Goal: Book appointment/travel/reservation

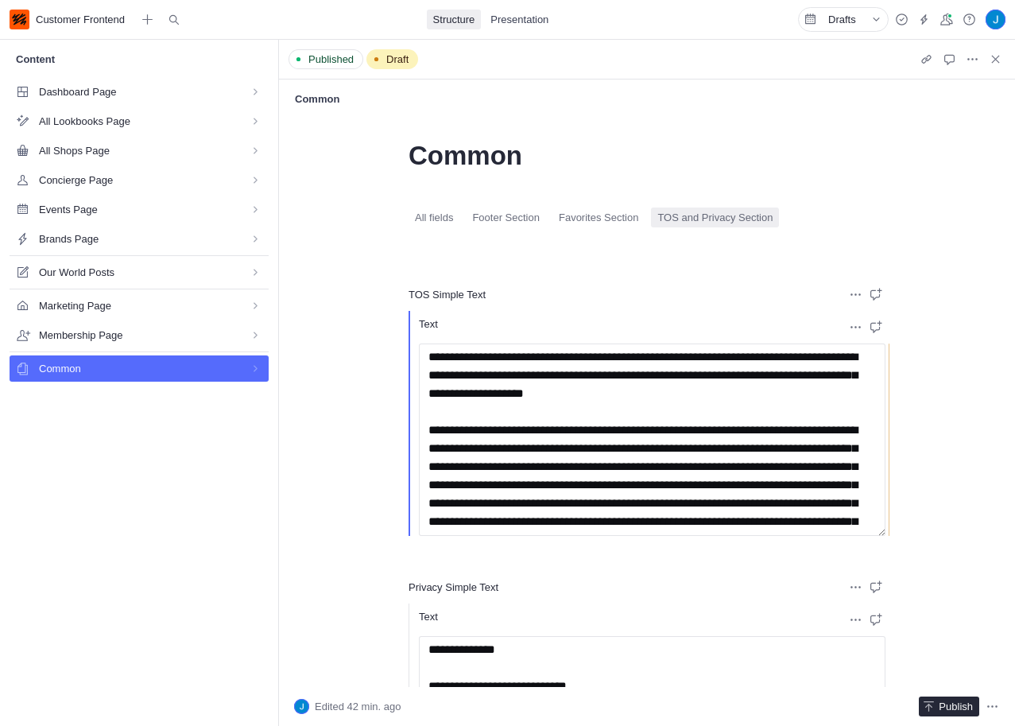
scroll to position [365, 0]
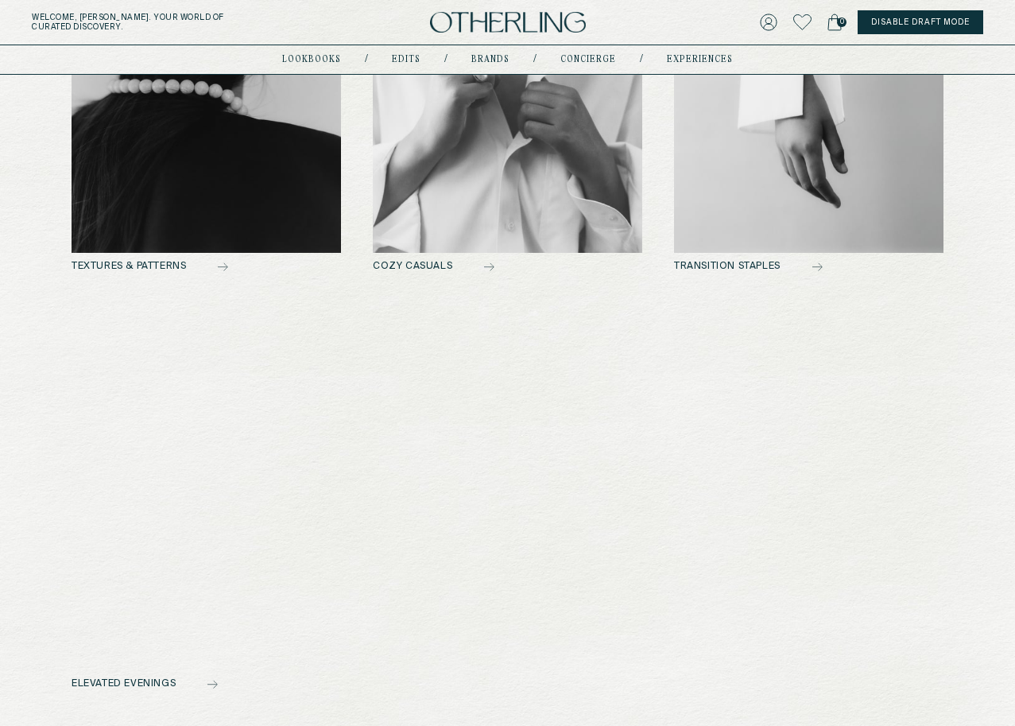
scroll to position [936, 0]
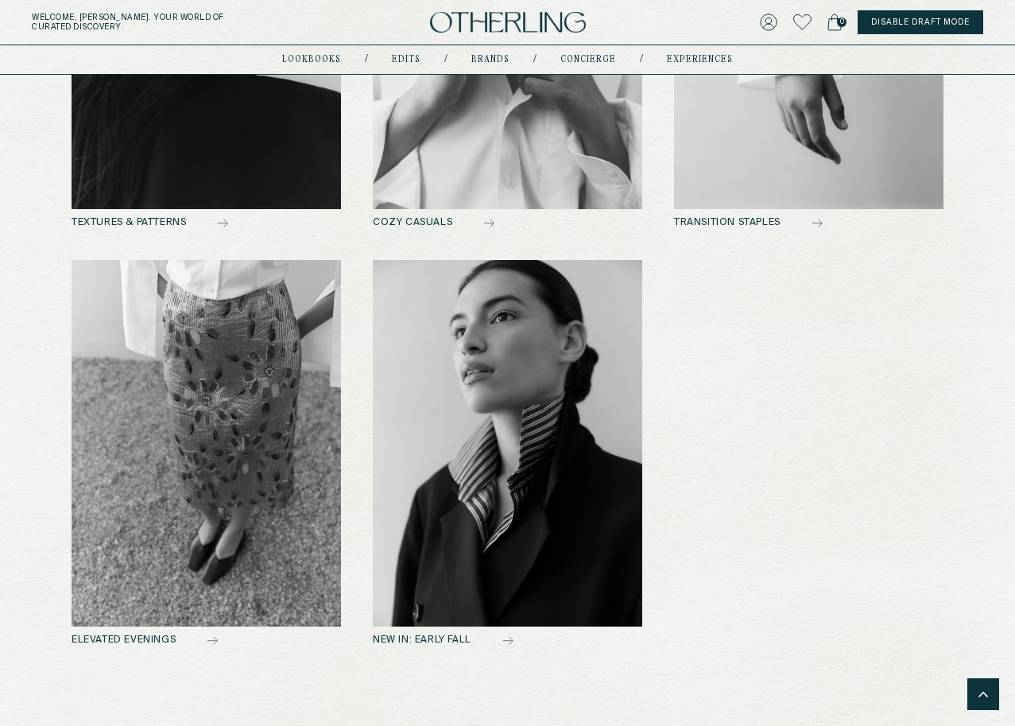
click at [415, 530] on img at bounding box center [508, 443] width 270 height 367
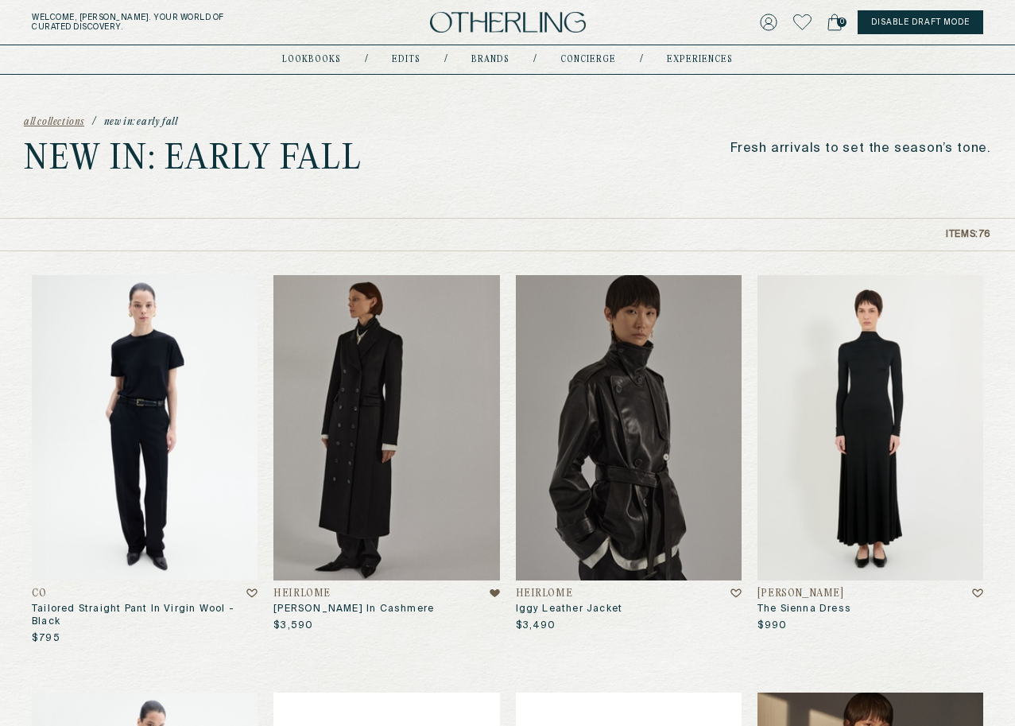
click at [508, 25] on img at bounding box center [508, 22] width 156 height 21
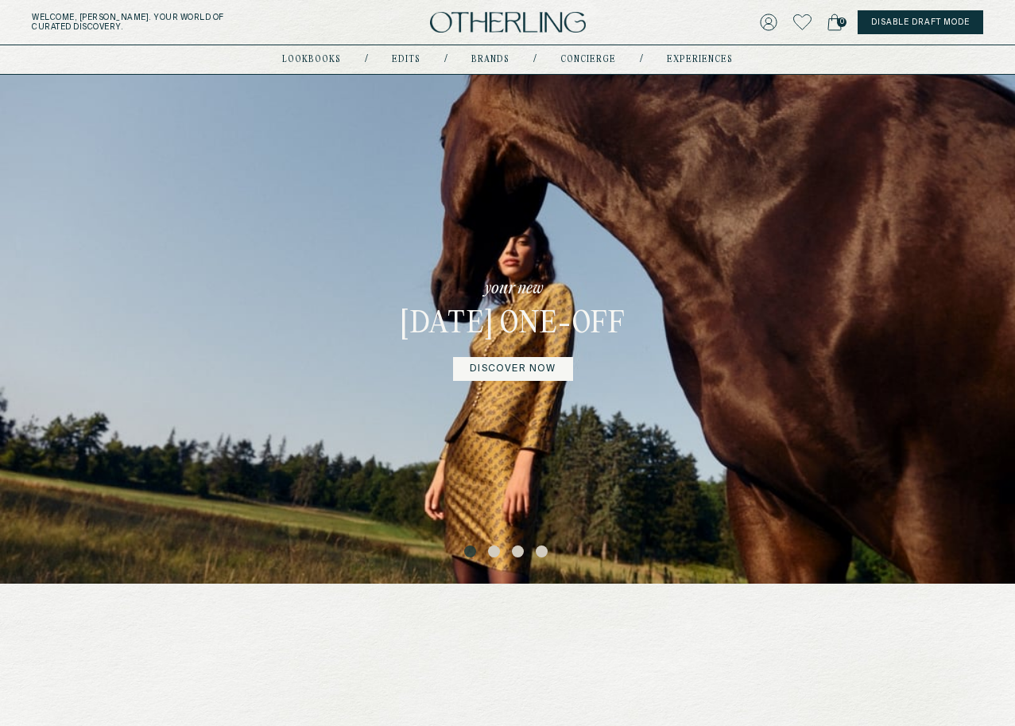
click at [507, 278] on p "your new" at bounding box center [513, 289] width 59 height 22
click at [515, 332] on h3 "February 2025 One-off" at bounding box center [513, 325] width 225 height 38
click at [494, 554] on button "2" at bounding box center [496, 553] width 16 height 16
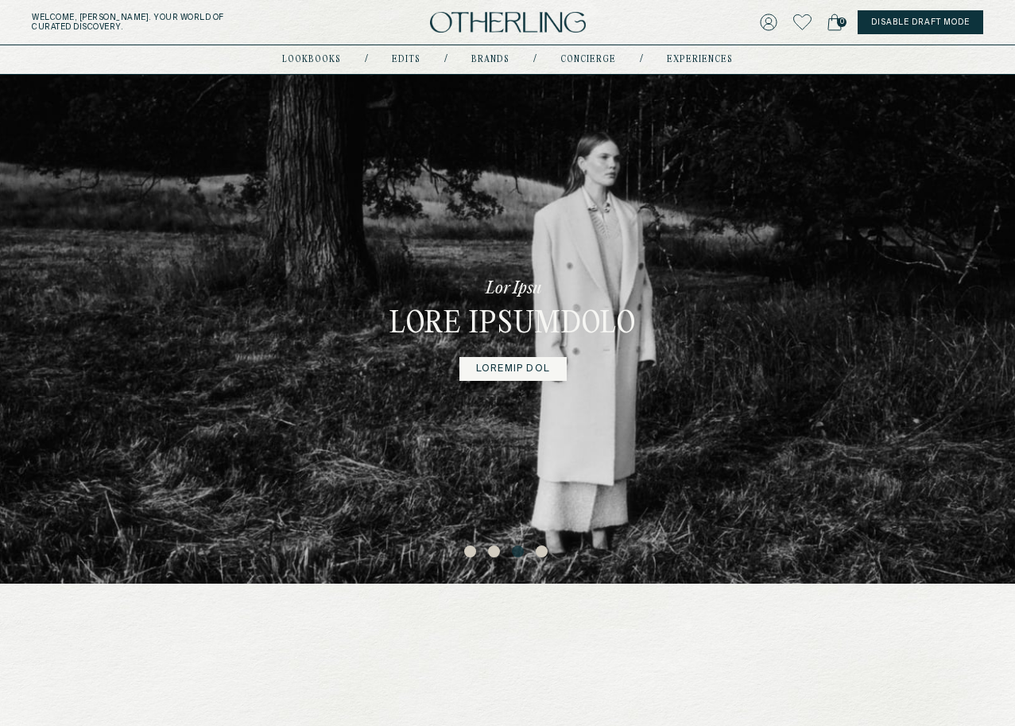
click at [541, 555] on button "4" at bounding box center [544, 553] width 16 height 16
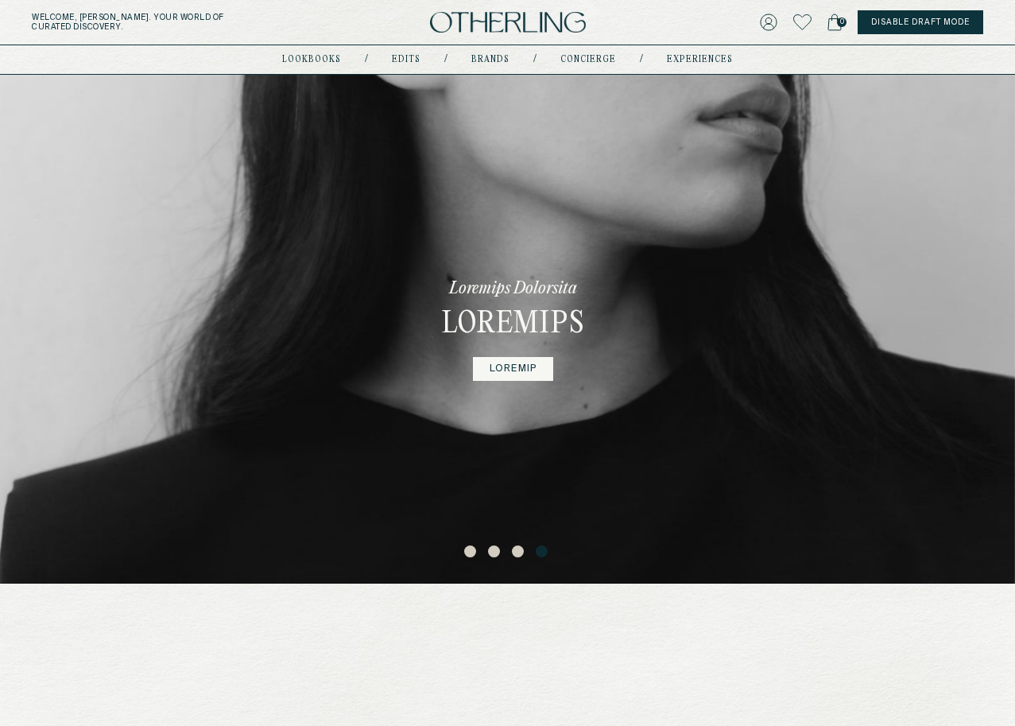
click at [516, 550] on button "3" at bounding box center [520, 553] width 16 height 16
click at [493, 548] on button "2" at bounding box center [496, 553] width 16 height 16
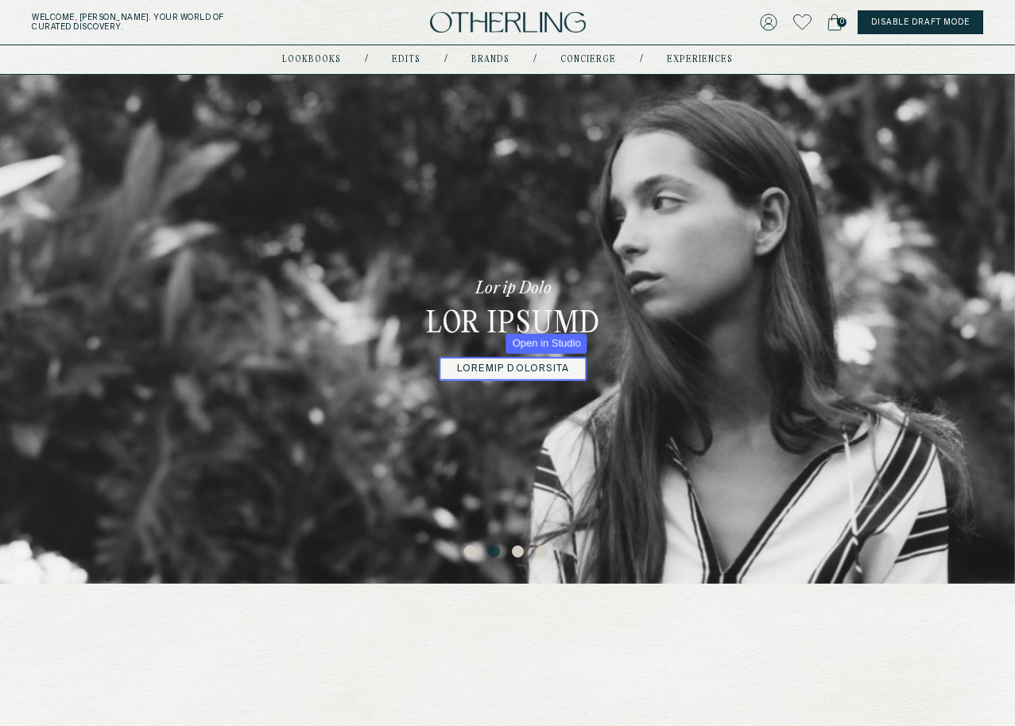
click at [513, 359] on link at bounding box center [514, 369] width 146 height 24
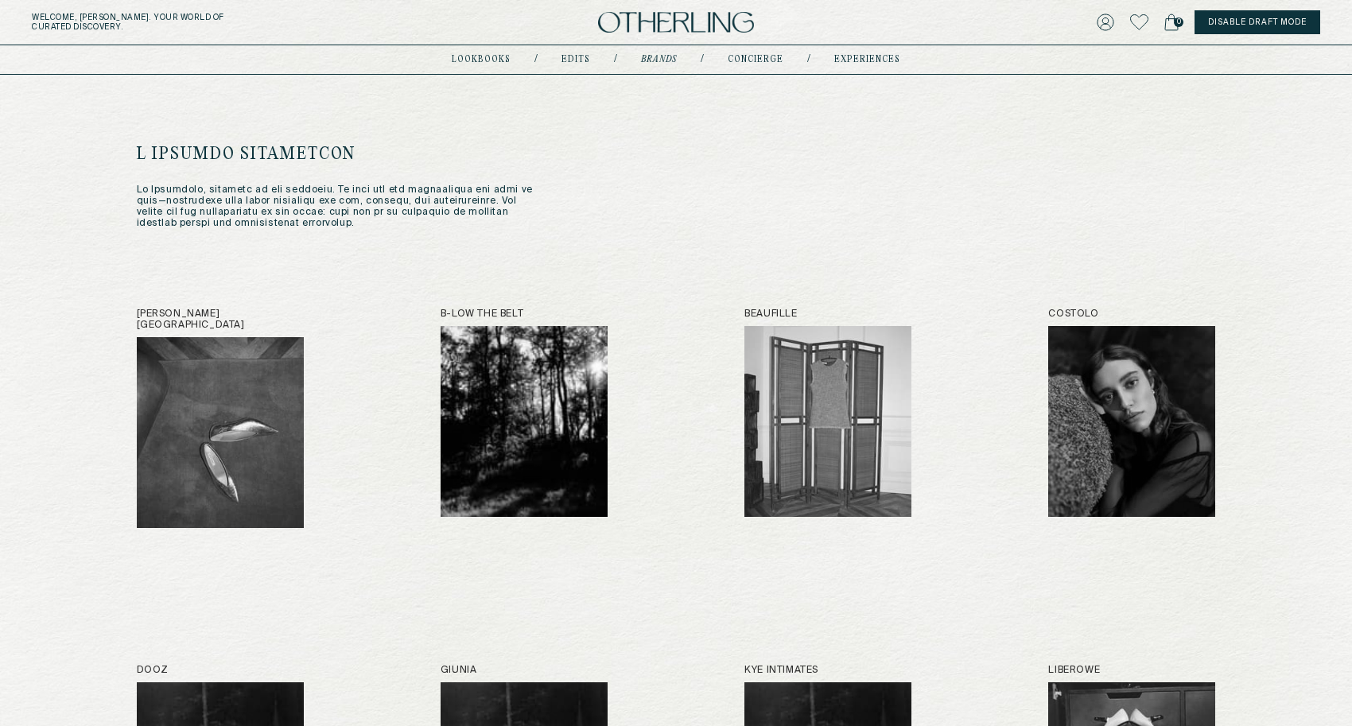
click at [1015, 30] on link at bounding box center [1139, 22] width 18 height 22
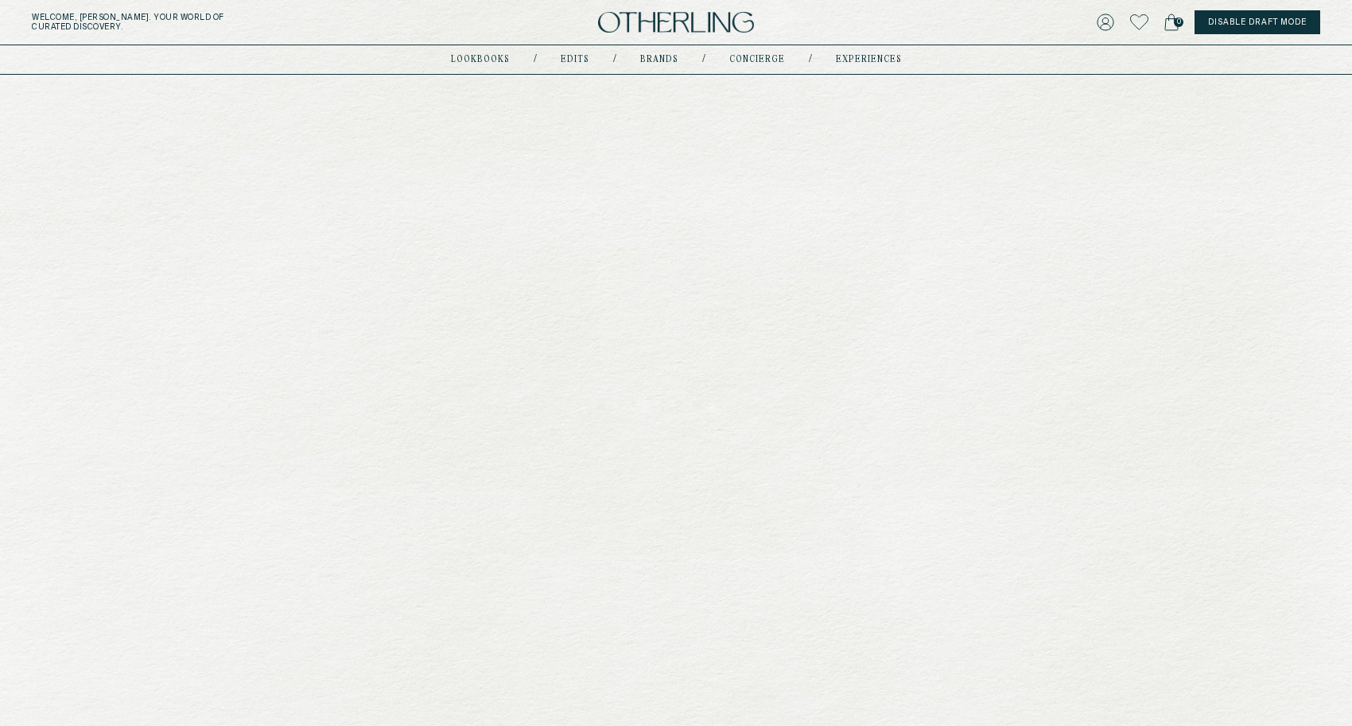
click at [1015, 20] on button "Disable Draft Mode" at bounding box center [1257, 22] width 126 height 24
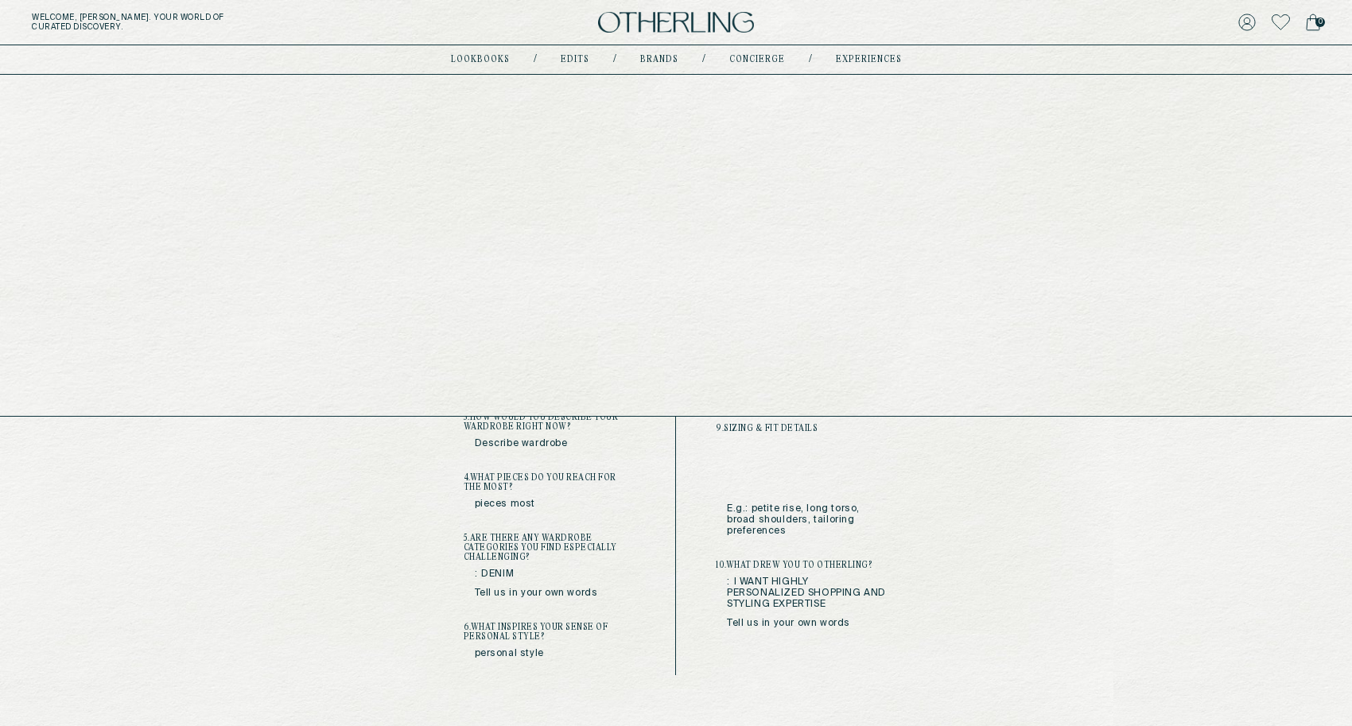
click at [771, 59] on link "concierge" at bounding box center [757, 60] width 56 height 8
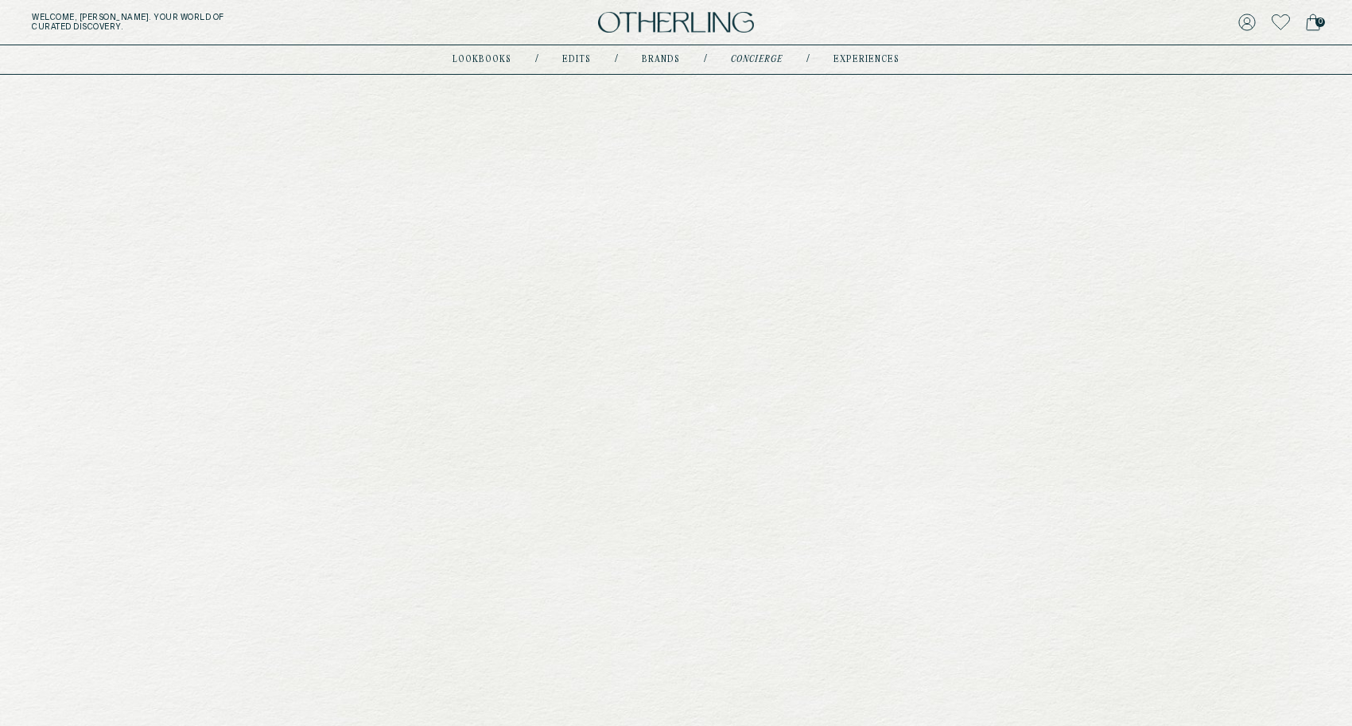
type input "********"
type input "**********"
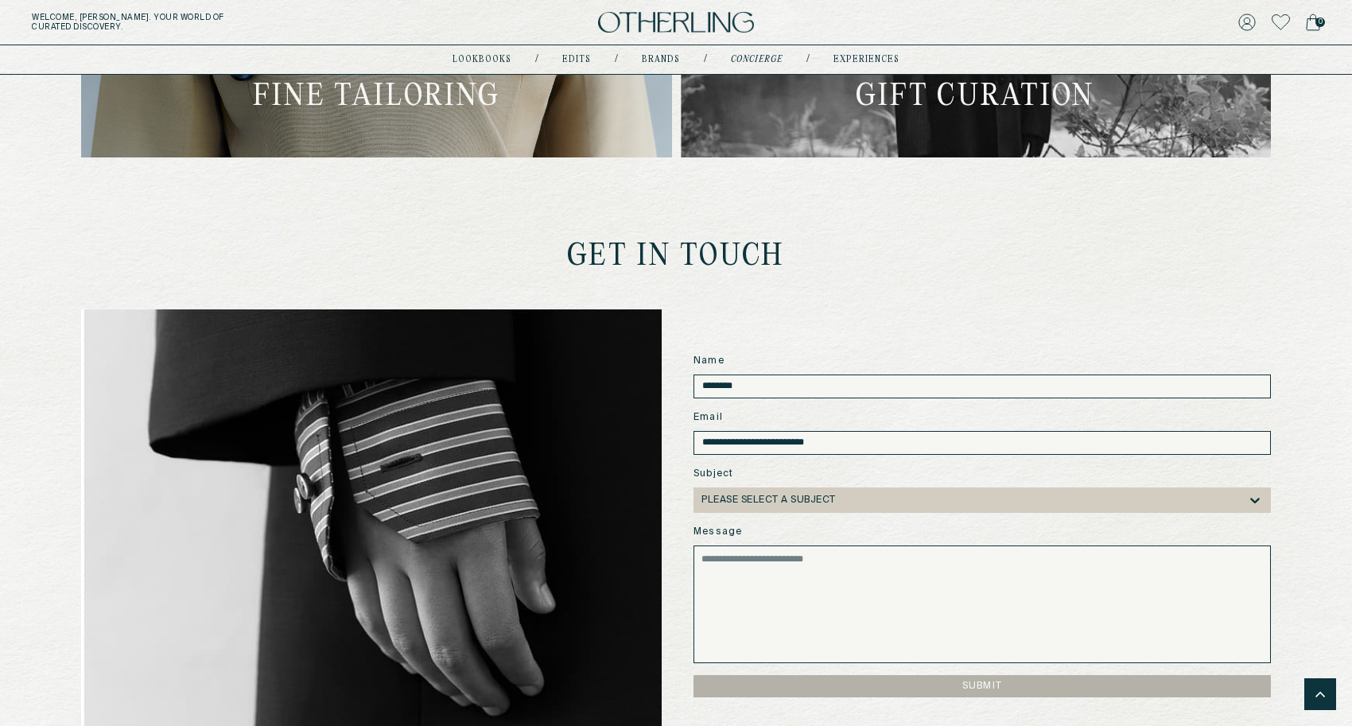
scroll to position [1058, 0]
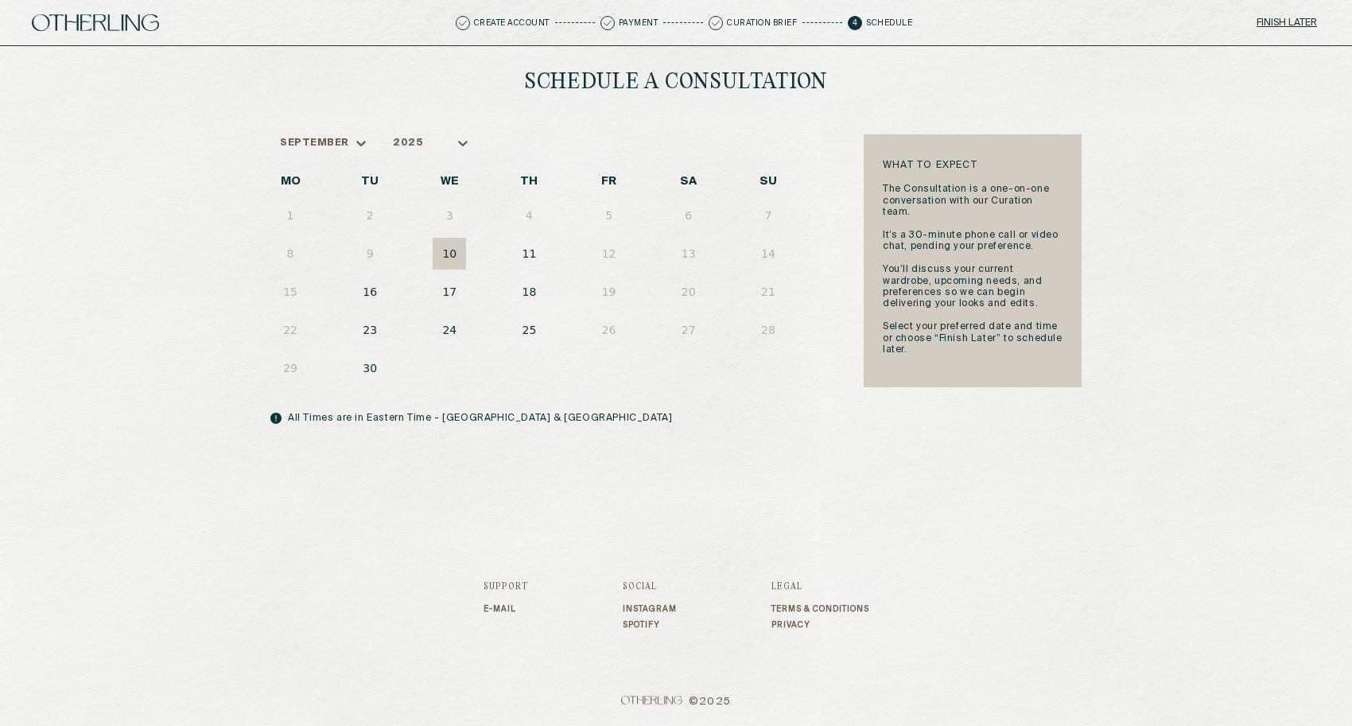
click at [534, 292] on button "18" at bounding box center [528, 292] width 33 height 32
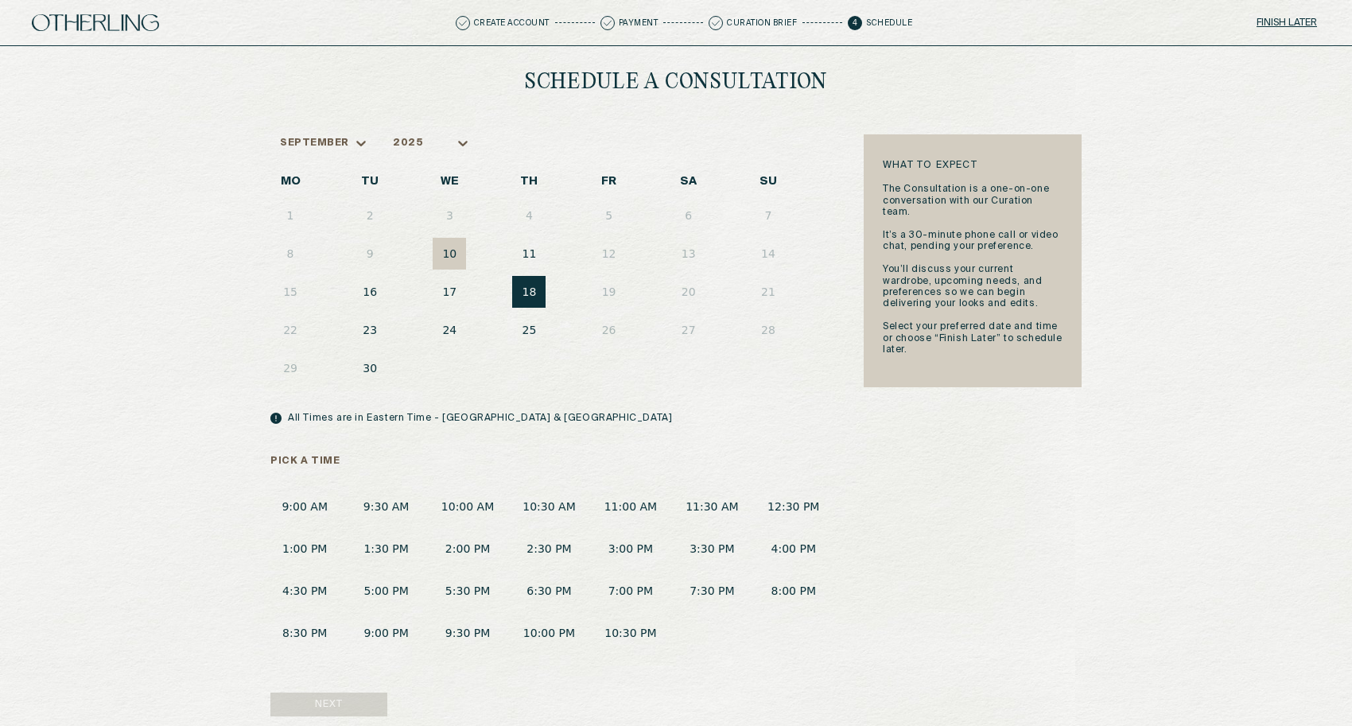
click at [386, 539] on button "1:30 PM" at bounding box center [385, 548] width 68 height 29
click at [355, 702] on button "Next" at bounding box center [328, 705] width 117 height 24
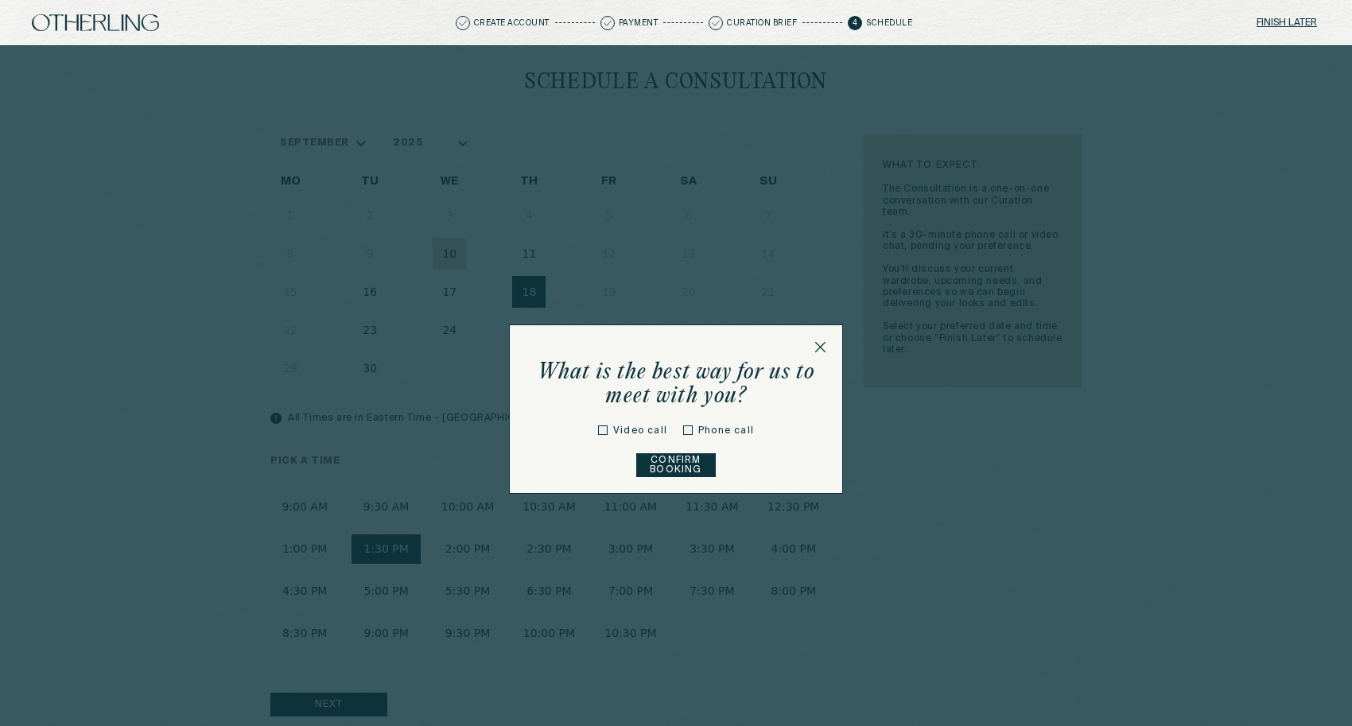
click at [693, 466] on button "Confirm Booking" at bounding box center [676, 465] width 80 height 24
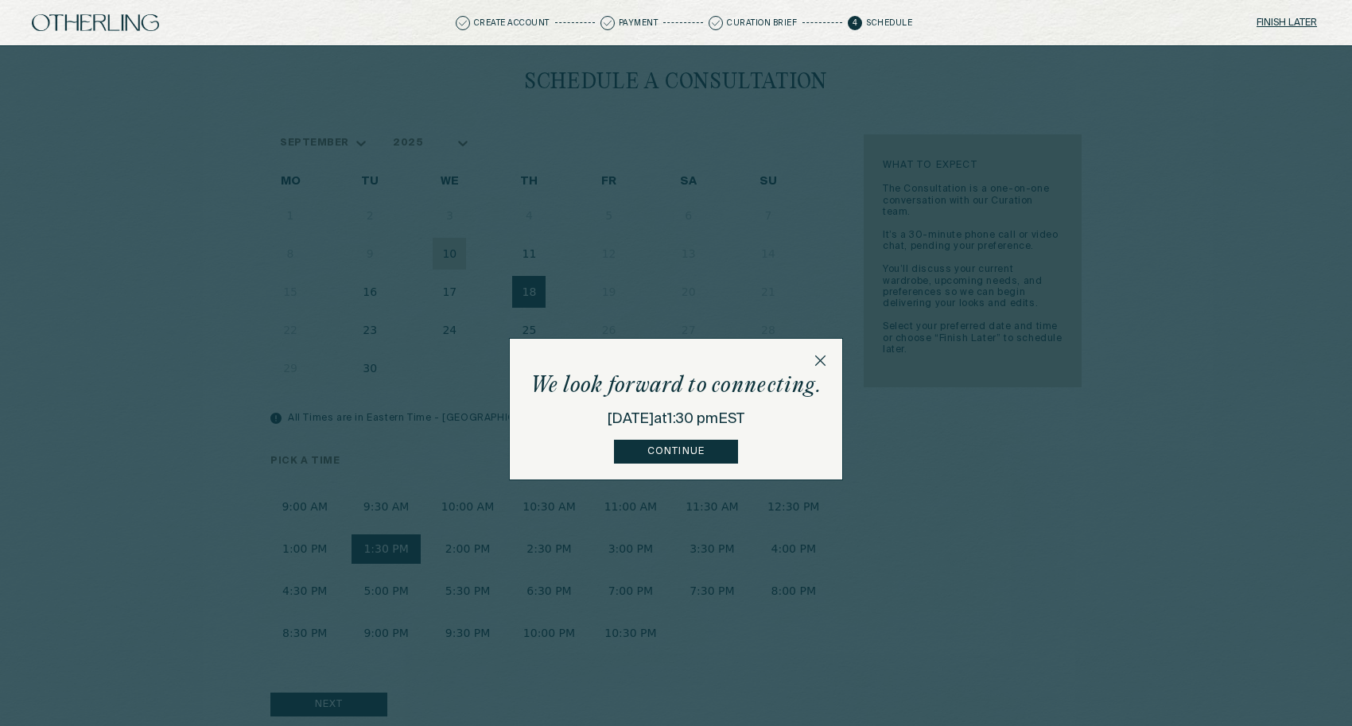
click at [538, 25] on p "Create Account" at bounding box center [512, 23] width 76 height 8
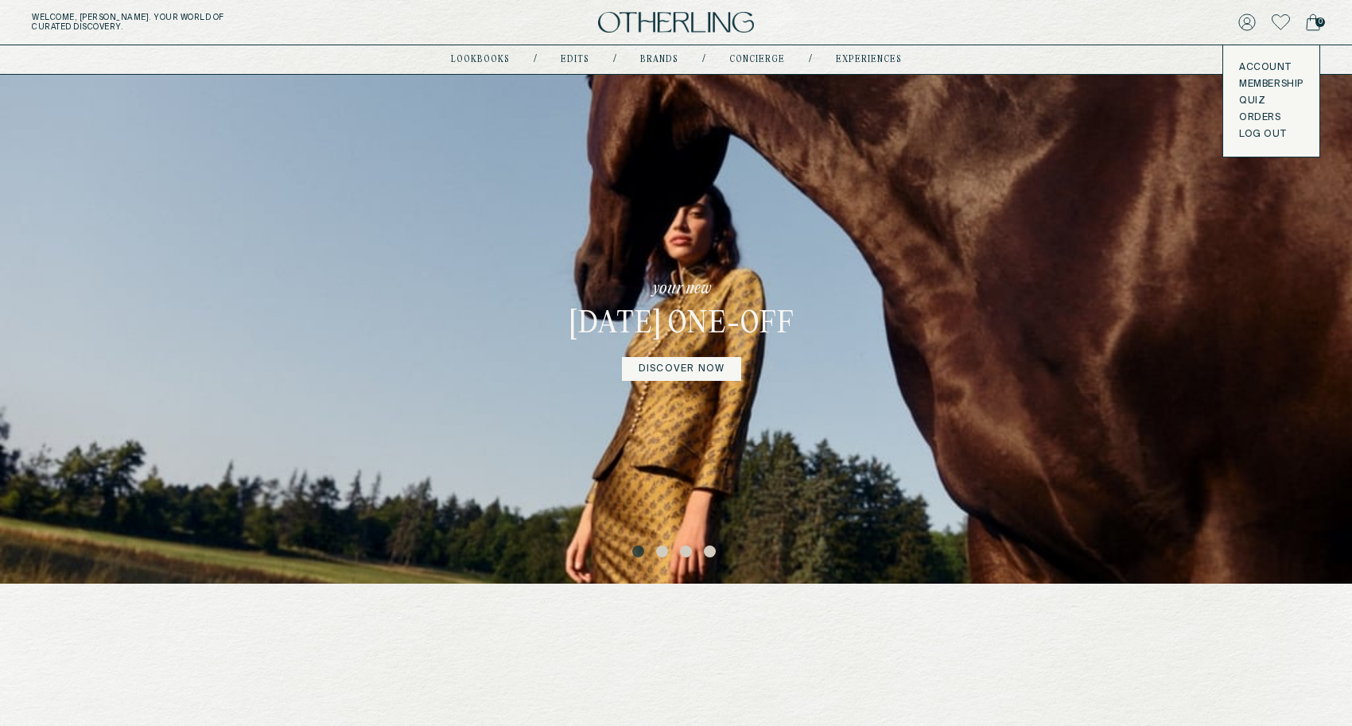
click at [1245, 138] on button "LOG OUT" at bounding box center [1262, 134] width 47 height 13
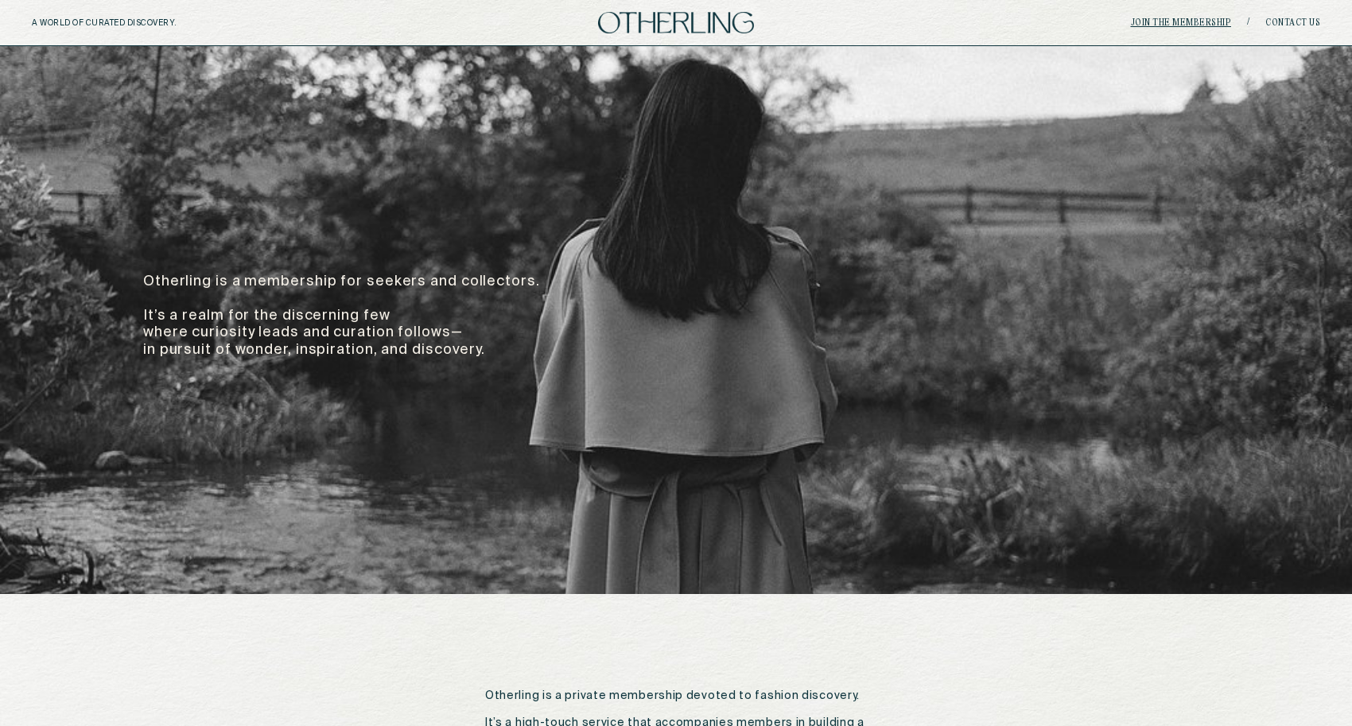
click at [1191, 21] on link "join the membership" at bounding box center [1181, 23] width 101 height 10
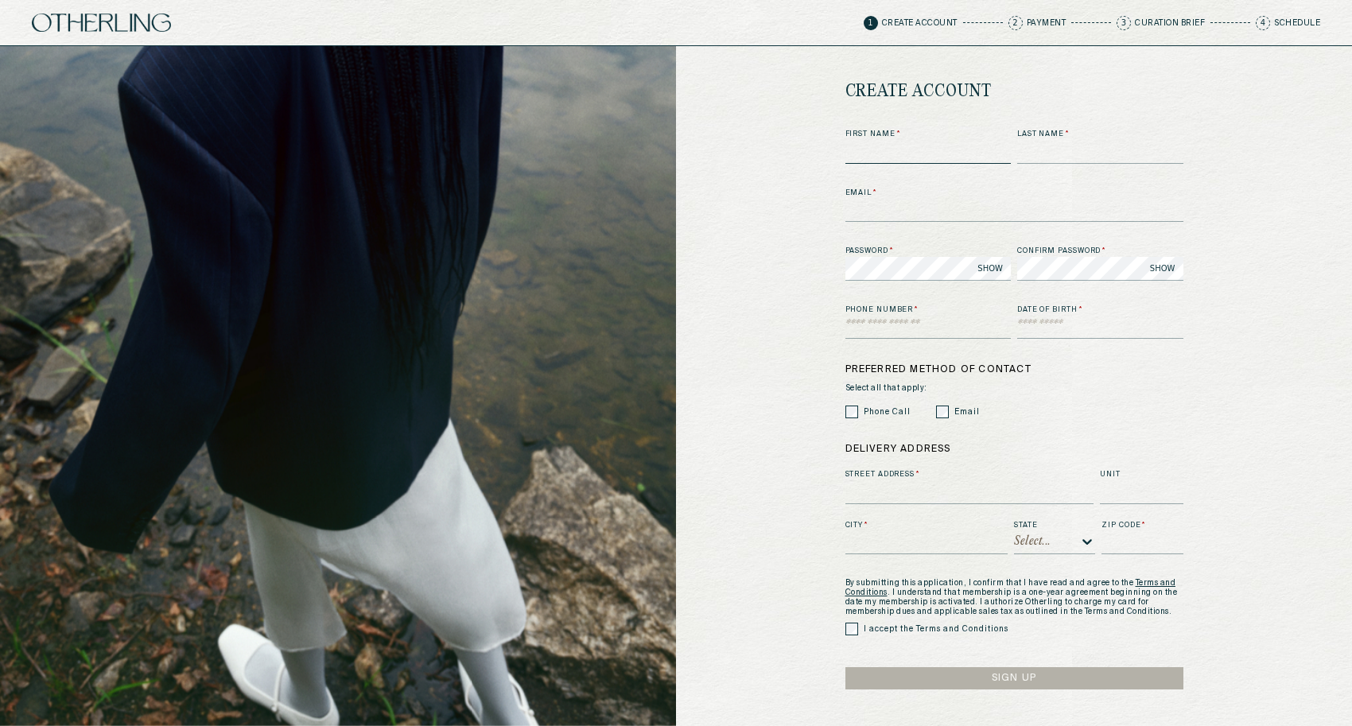
click at [875, 151] on input at bounding box center [928, 152] width 166 height 24
type input "*****"
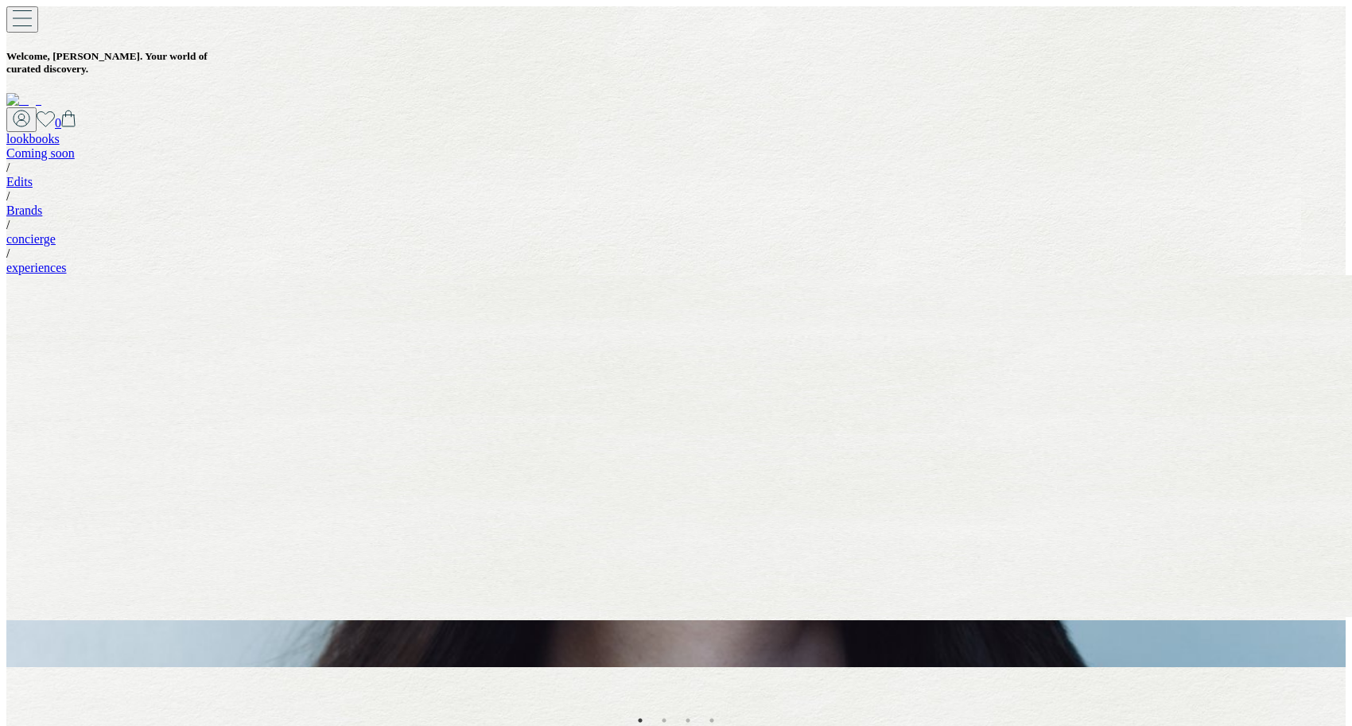
click at [715, 635] on div "Your curation is on the way" at bounding box center [682, 643] width 1352 height 17
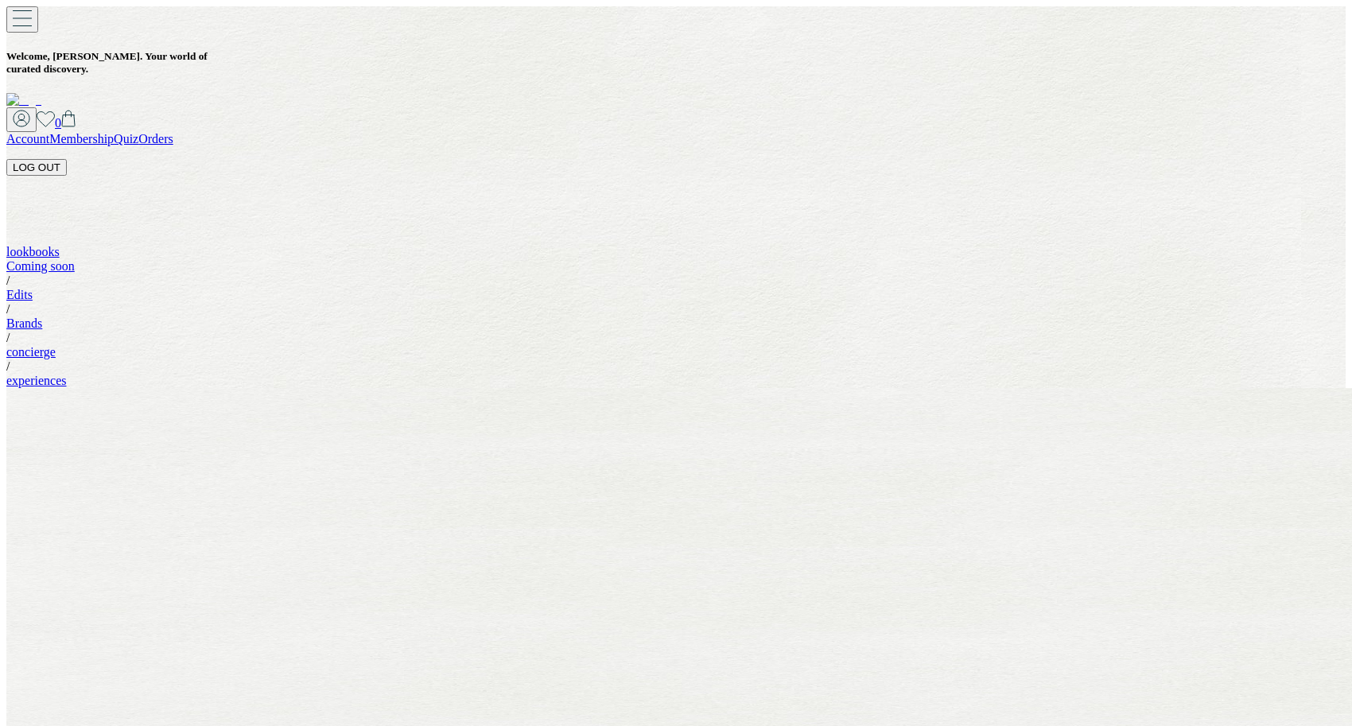
click at [67, 159] on button "LOG OUT" at bounding box center [36, 167] width 60 height 17
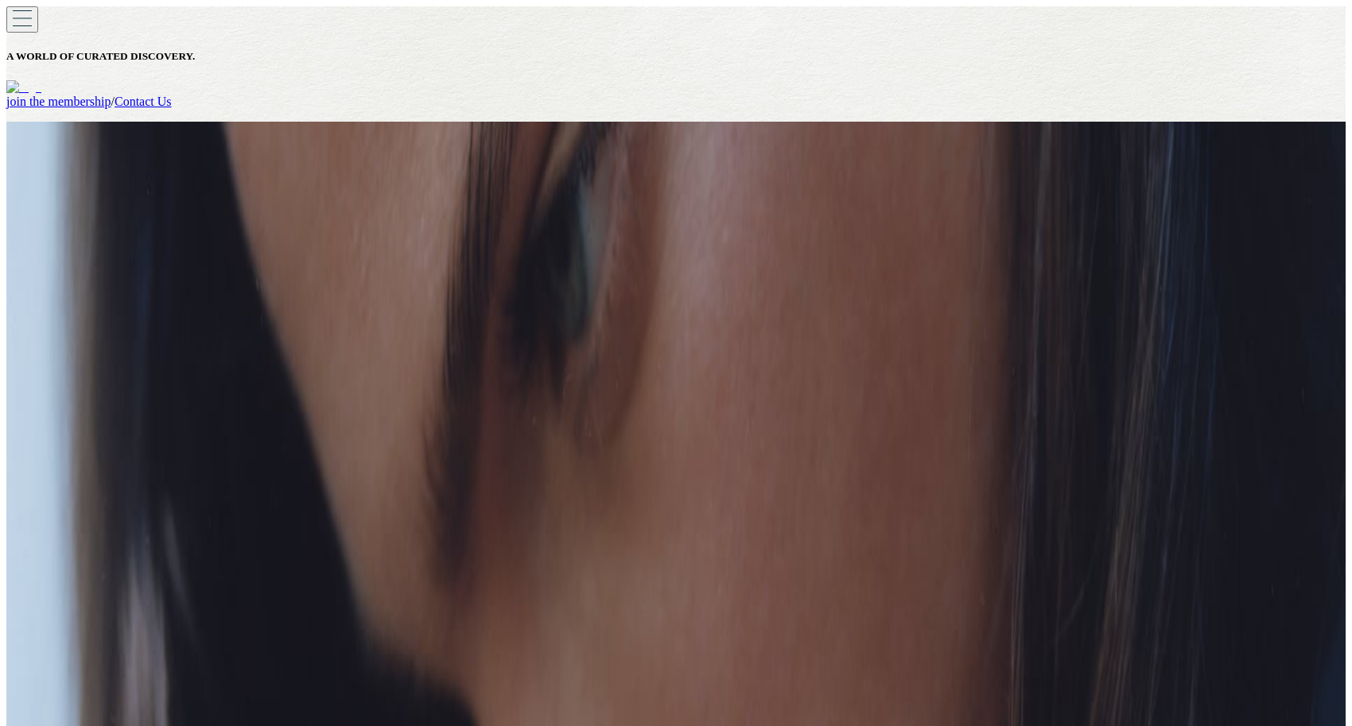
click at [111, 95] on link "join the membership" at bounding box center [58, 102] width 105 height 14
